Goal: Task Accomplishment & Management: Manage account settings

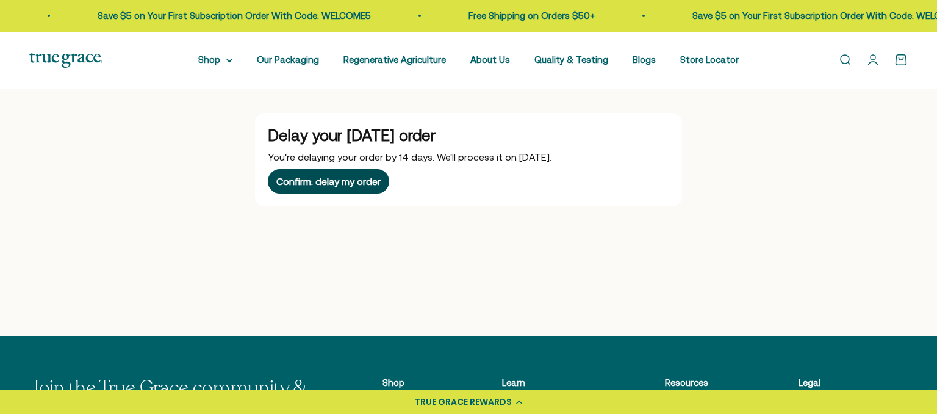
click at [348, 179] on div "Confirm: delay my order" at bounding box center [328, 181] width 104 height 10
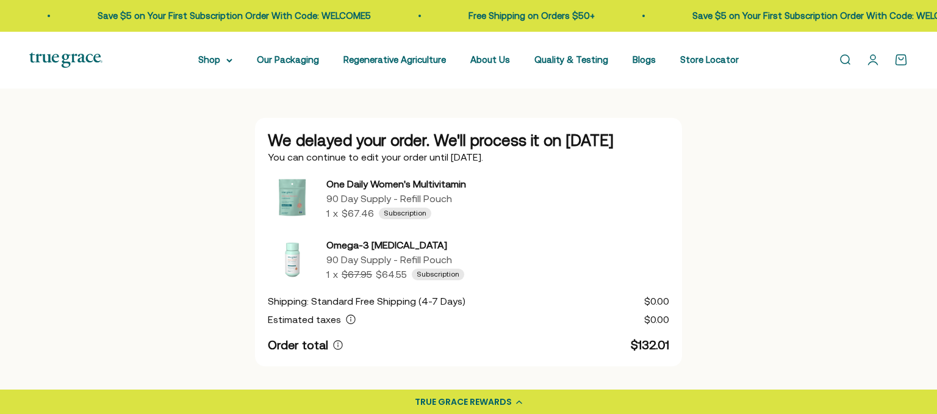
click at [873, 59] on link "Open account page" at bounding box center [873, 59] width 13 height 13
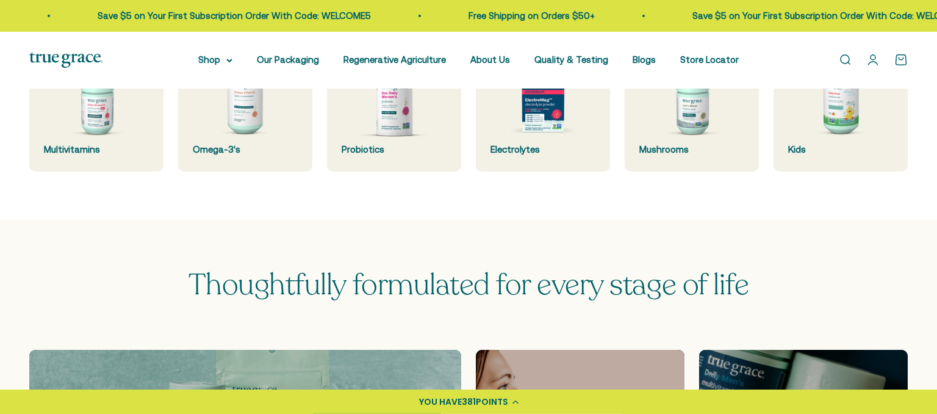
scroll to position [471, 0]
click at [70, 128] on div "True favorites, all in one place. Multivitamins Omega-3's Probiotics Electrolyt…" at bounding box center [468, 73] width 937 height 294
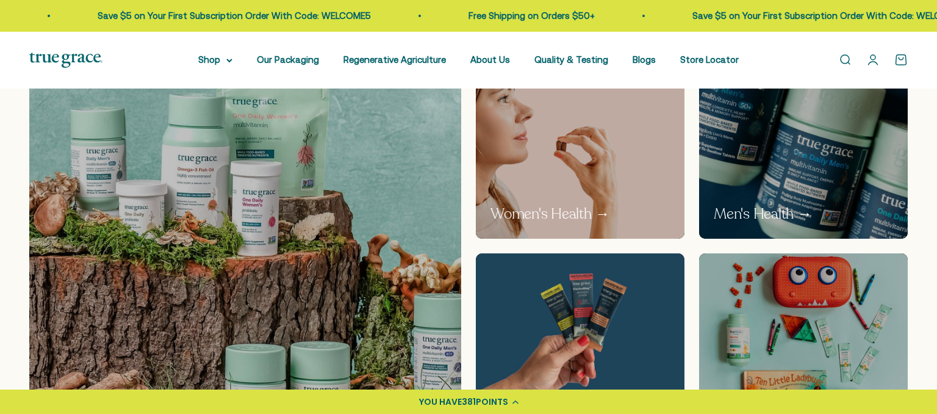
scroll to position [699, 0]
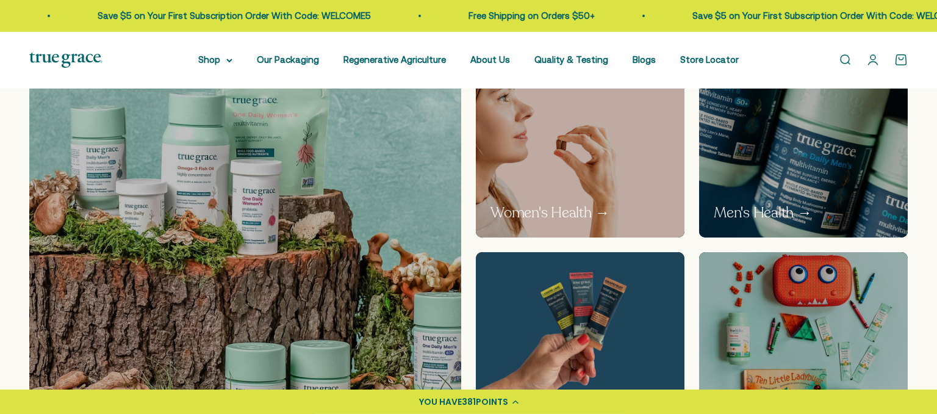
click at [819, 170] on img at bounding box center [804, 148] width 222 height 187
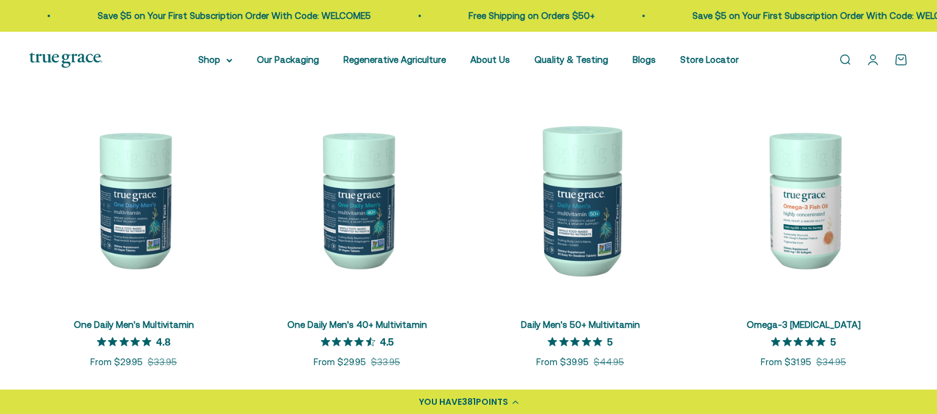
scroll to position [236, 0]
